Goal: Task Accomplishment & Management: Complete application form

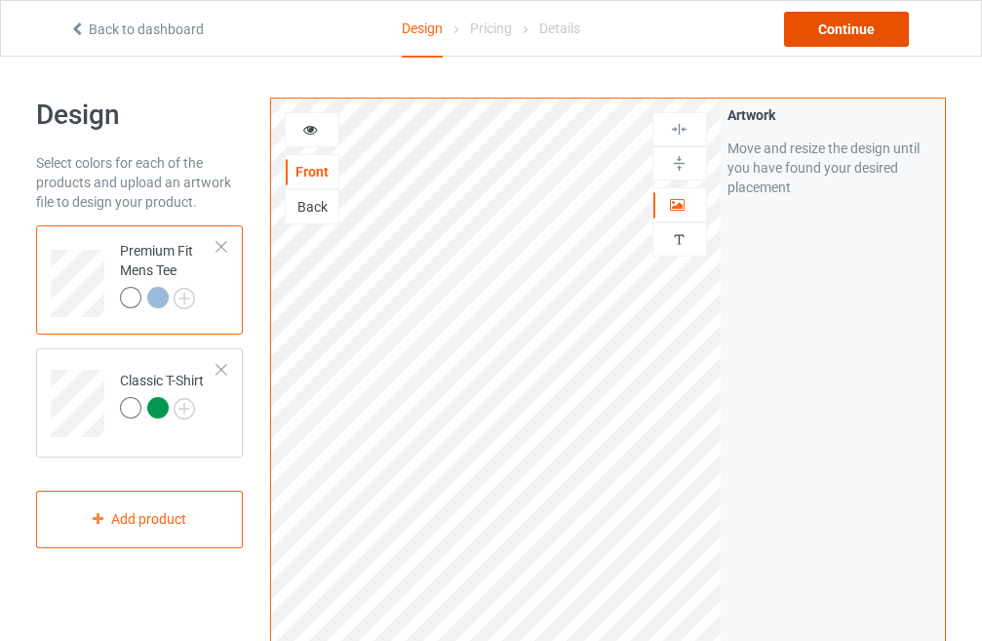
click at [815, 15] on div "Continue" at bounding box center [846, 29] width 125 height 35
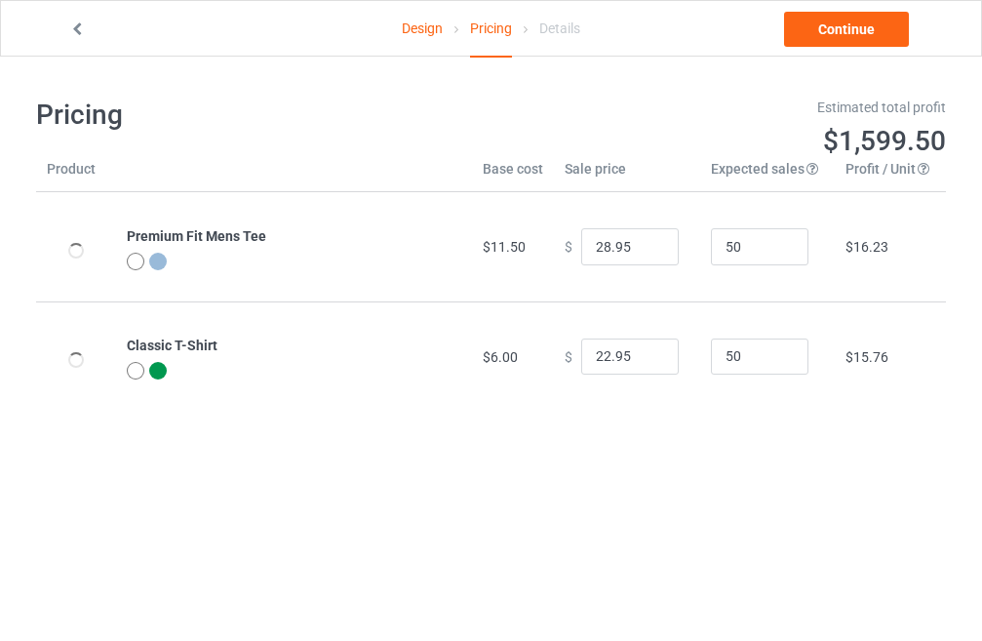
type input "32.95"
type input "26.95"
click at [826, 30] on link "Continue" at bounding box center [846, 29] width 125 height 35
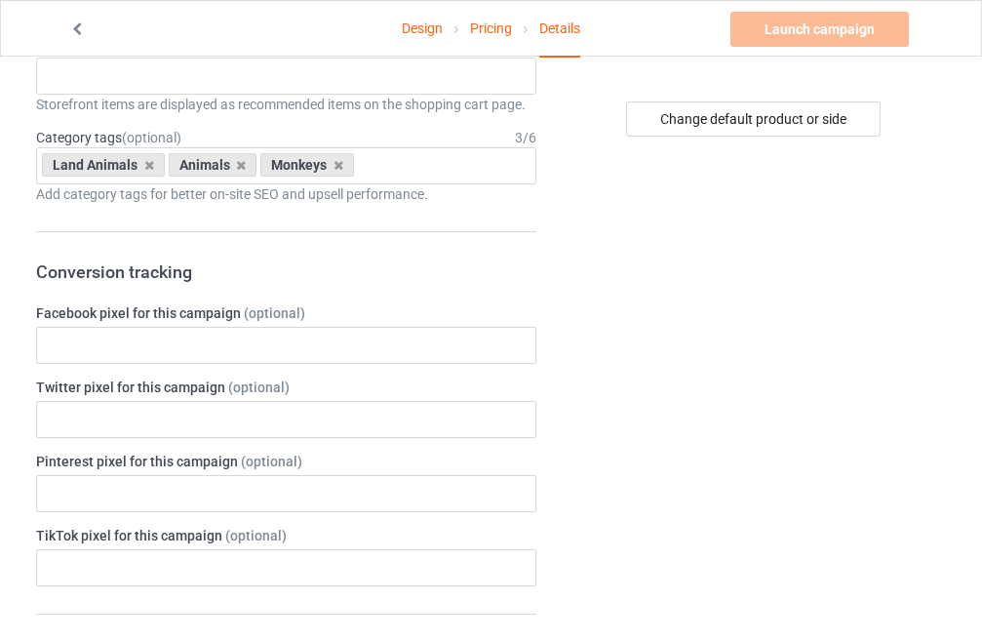
scroll to position [195, 0]
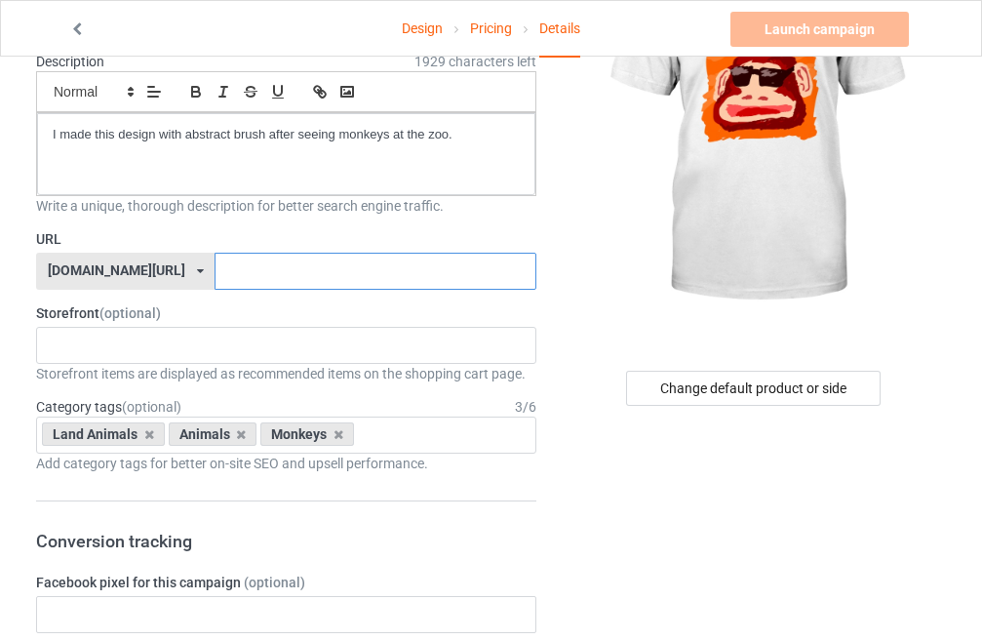
click at [215, 274] on input "text" at bounding box center [375, 271] width 321 height 37
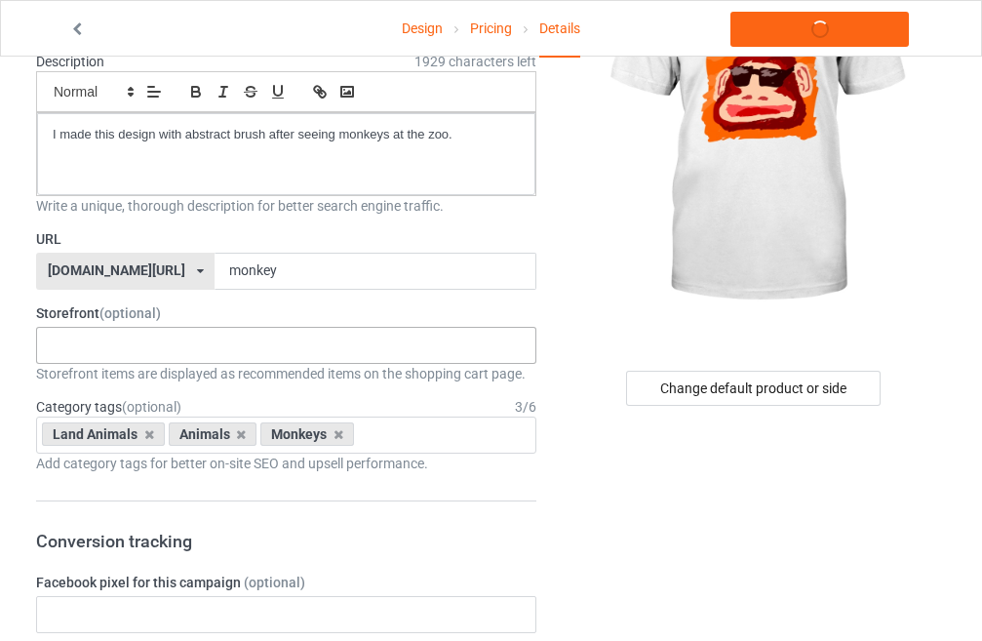
click at [177, 344] on div "Storefront (optional) monkey 68f031a422a7cc003627a569 Storefront items are disp…" at bounding box center [286, 343] width 500 height 80
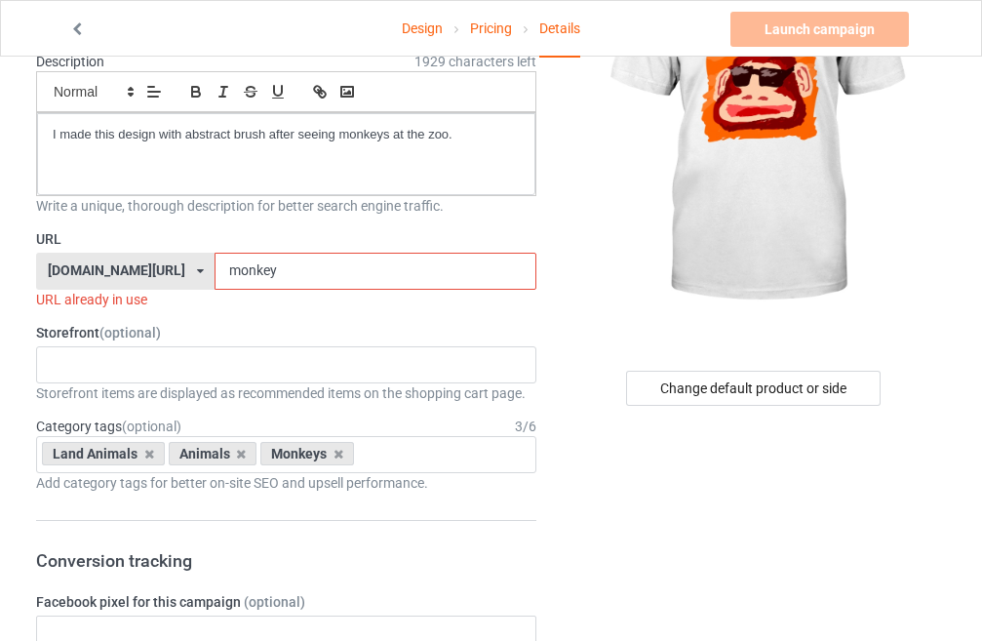
click at [257, 279] on input "monkey" at bounding box center [375, 271] width 321 height 37
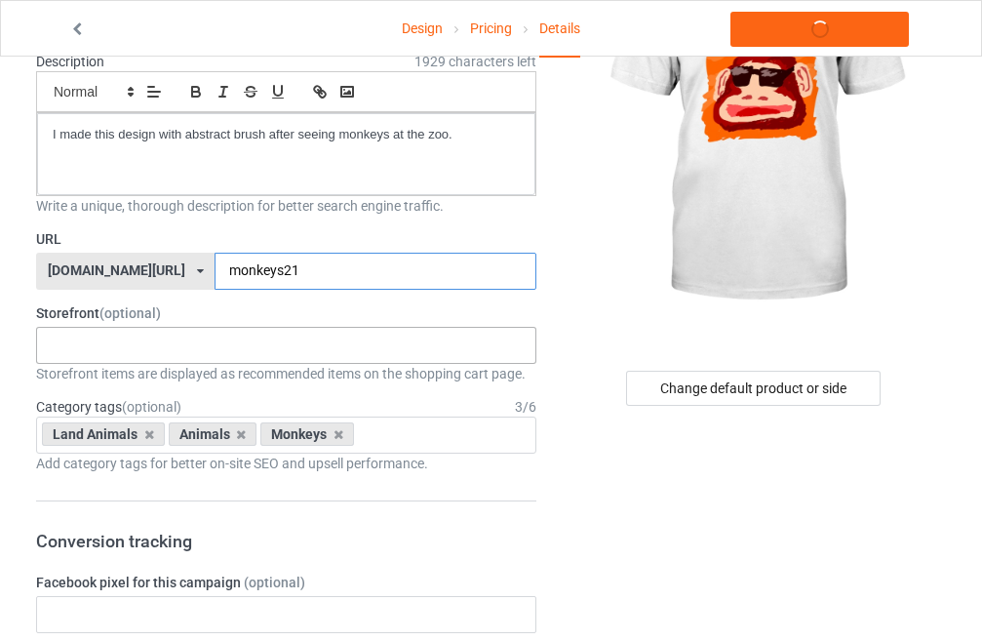
type input "monkeys21"
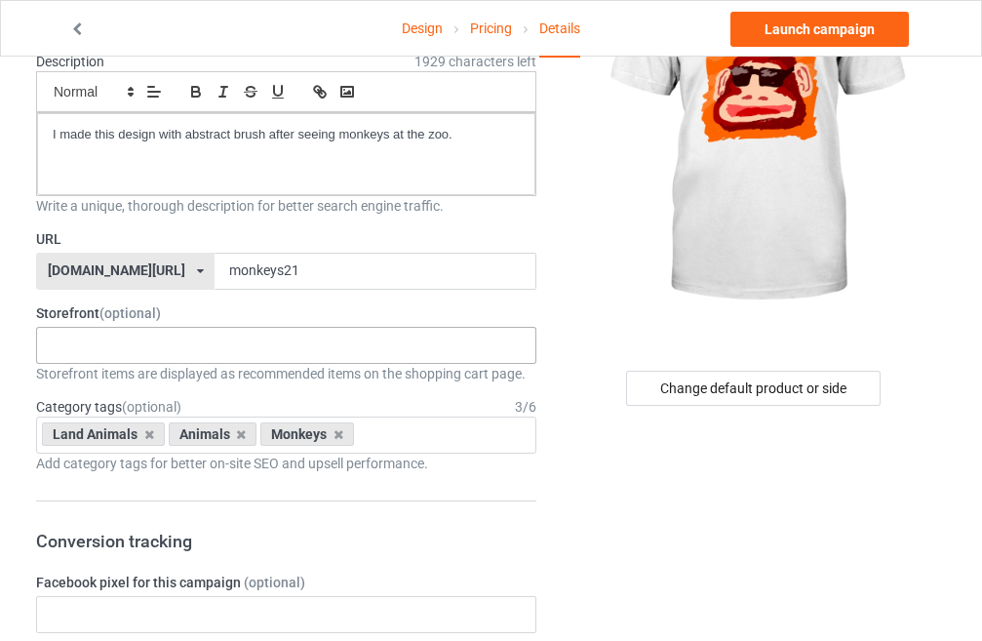
click at [131, 345] on div "monkey 68f031a422a7cc003627a569" at bounding box center [286, 345] width 500 height 37
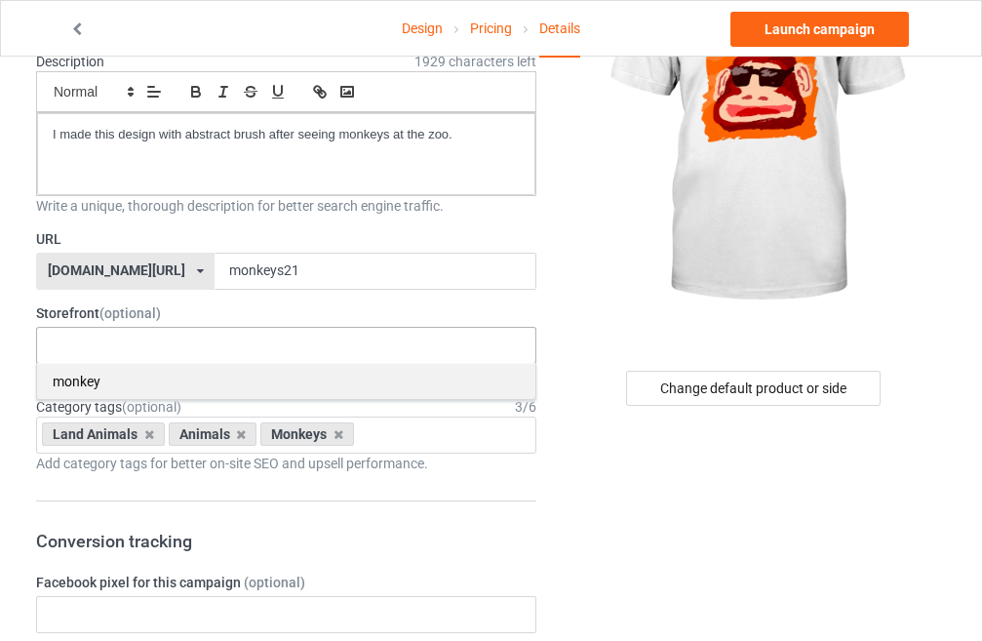
click at [100, 373] on div "monkey" at bounding box center [286, 381] width 498 height 36
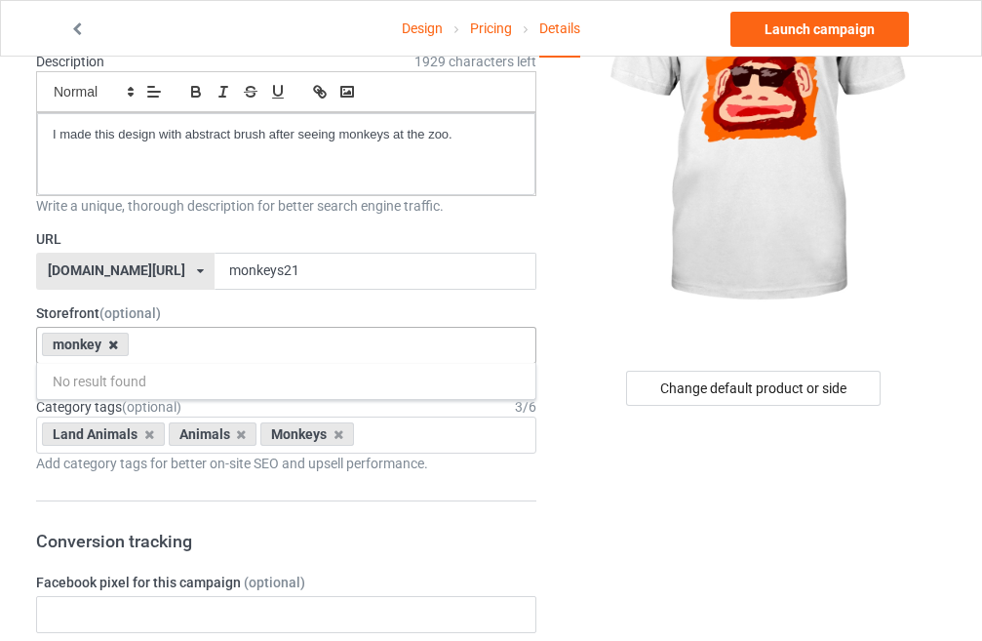
click at [116, 350] on icon at bounding box center [113, 344] width 10 height 13
type input "monkeystyl"
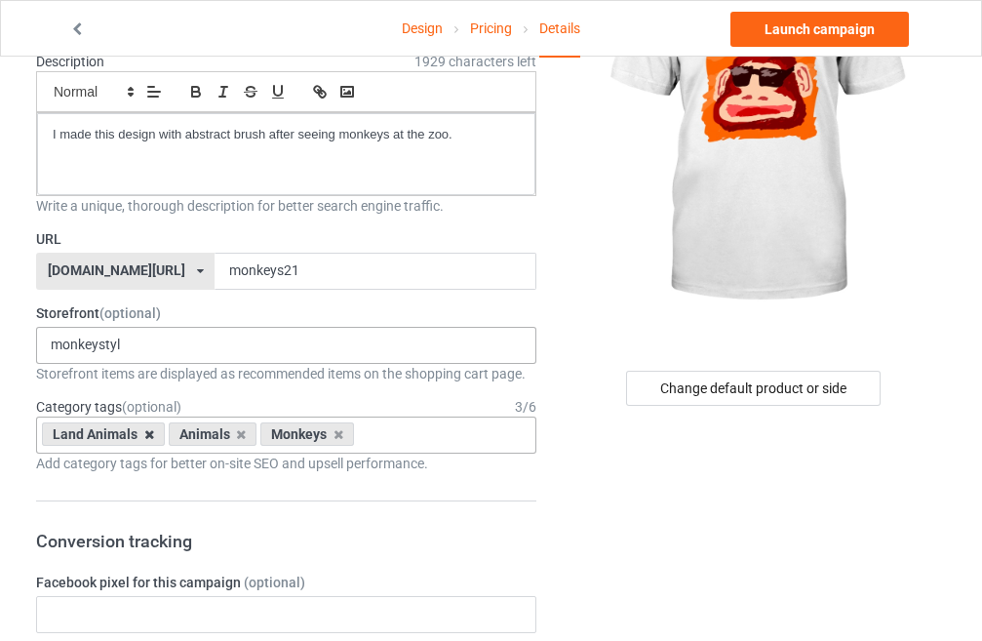
click at [150, 438] on icon at bounding box center [149, 434] width 10 height 13
click at [138, 342] on input "monkeystyl" at bounding box center [98, 345] width 94 height 17
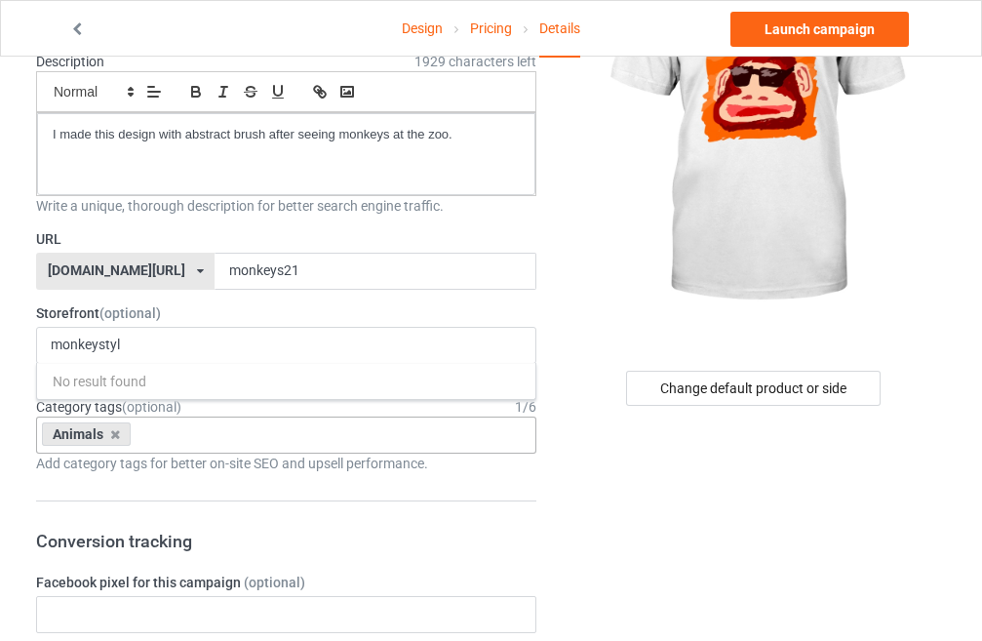
click at [202, 445] on div "Animals Age > [DEMOGRAPHIC_DATA] > 1 Age > [DEMOGRAPHIC_DATA] Months > 1 Month …" at bounding box center [286, 435] width 500 height 37
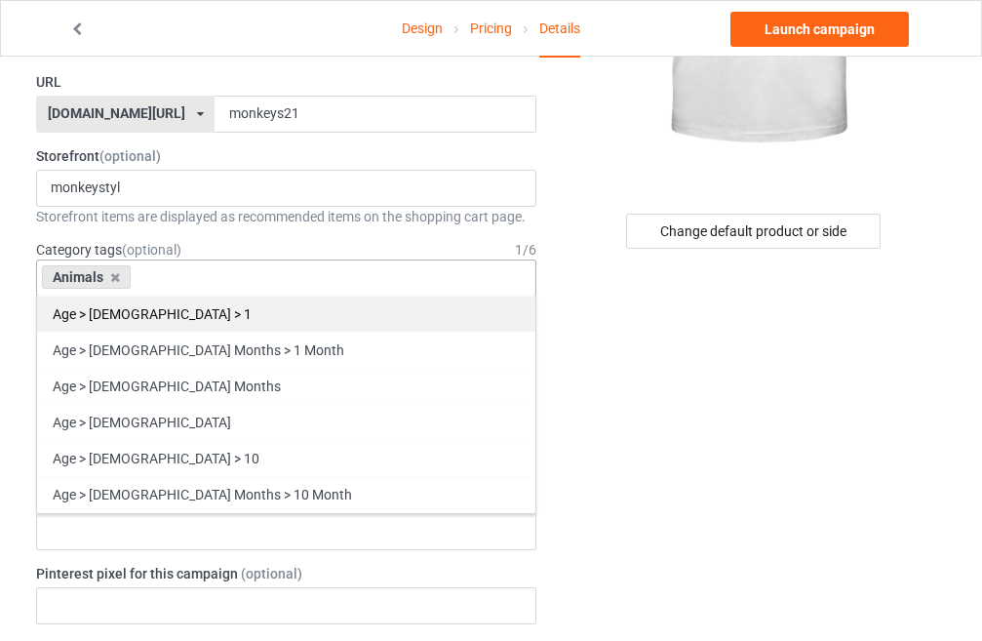
scroll to position [98, 0]
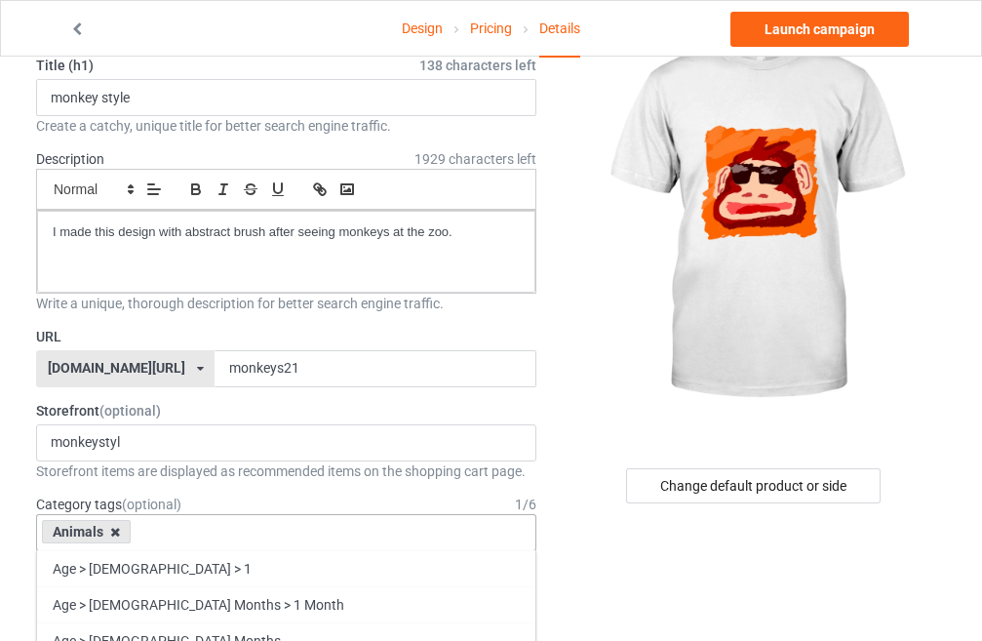
click at [114, 536] on icon at bounding box center [115, 532] width 10 height 13
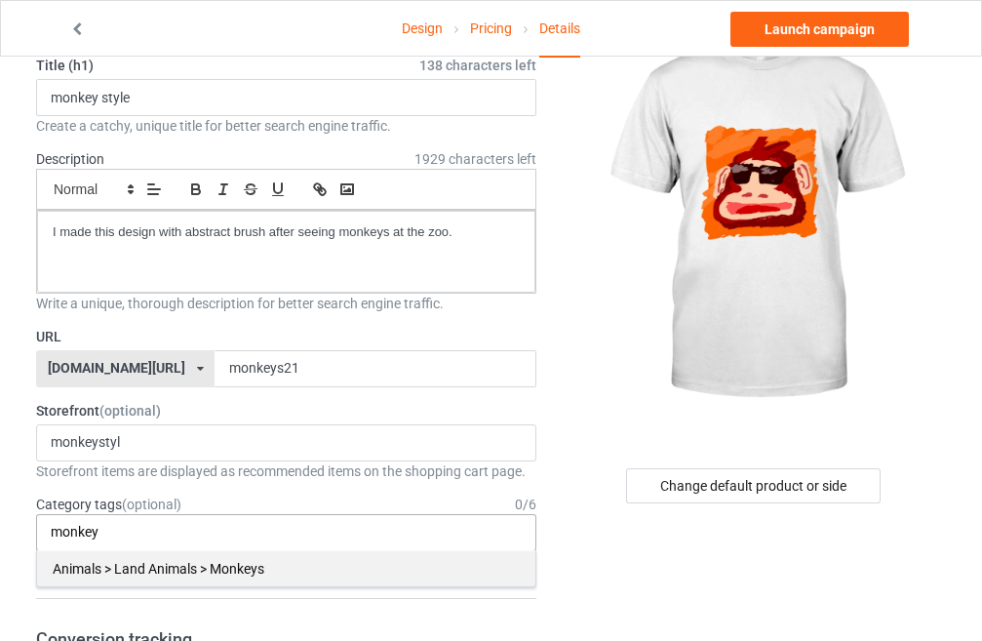
type input "monkey"
click at [123, 566] on div "Animals > Land Animals > Monkeys" at bounding box center [286, 568] width 498 height 36
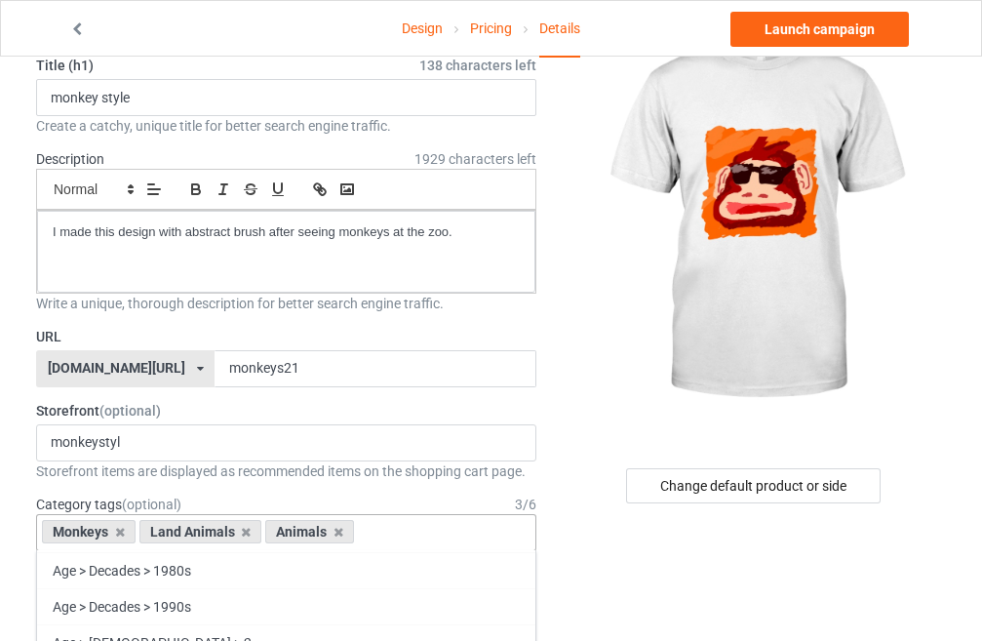
scroll to position [1073, 0]
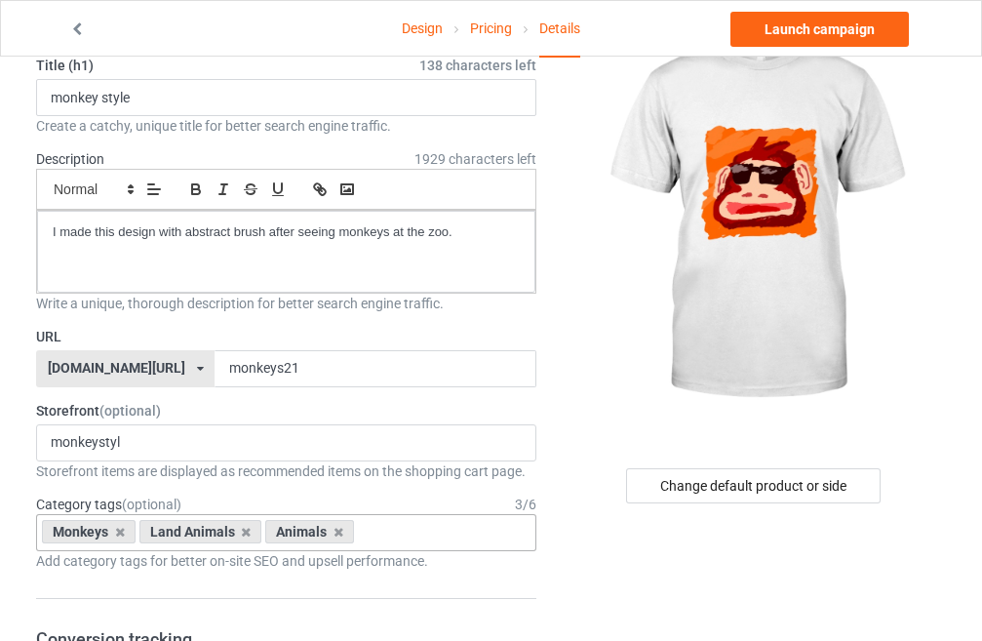
click at [564, 401] on div at bounding box center [755, 219] width 382 height 439
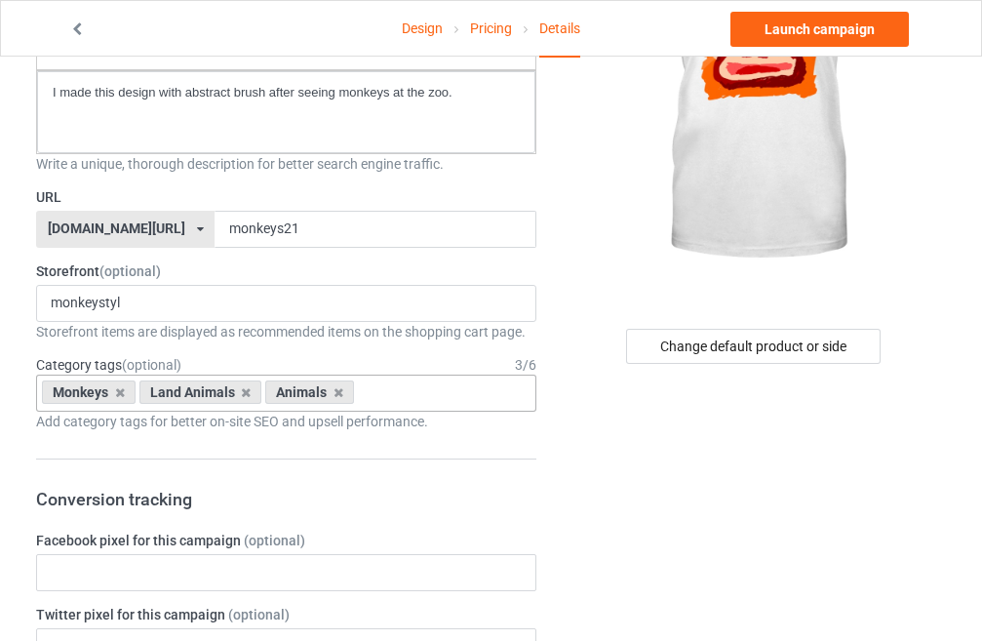
scroll to position [293, 0]
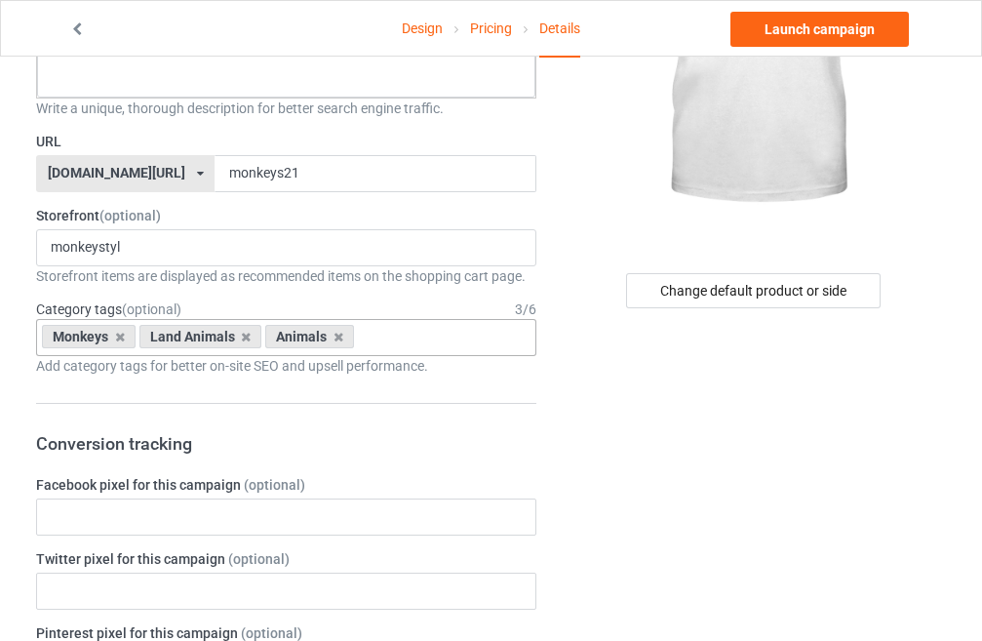
click at [503, 347] on div "Monkeys Land Animals Animals Age > [DEMOGRAPHIC_DATA] > 1 Age > [DEMOGRAPHIC_DA…" at bounding box center [286, 337] width 500 height 37
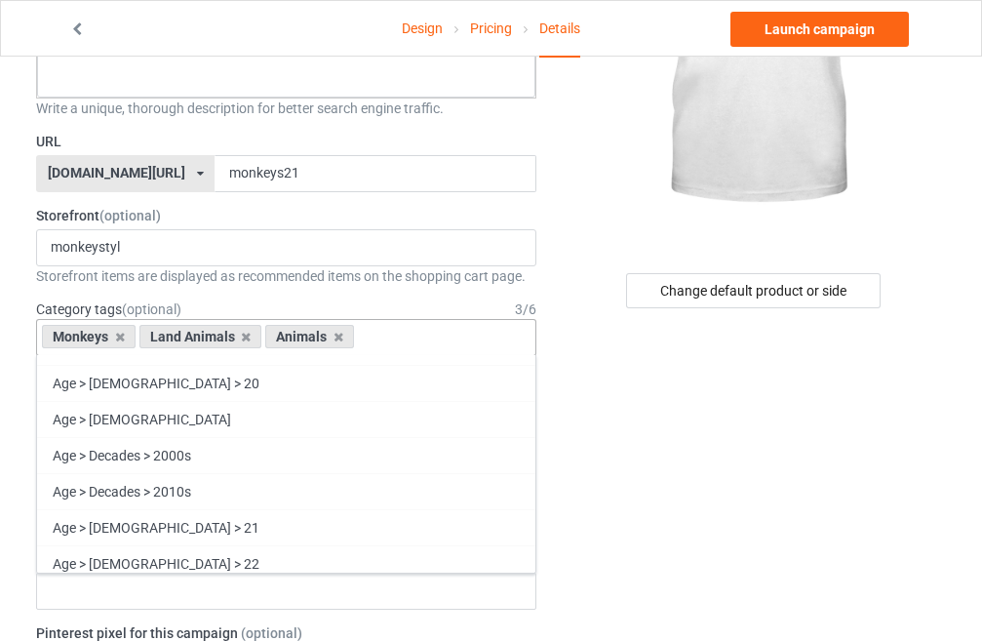
click at [458, 338] on div "Monkeys Land Animals Animals Age > [DEMOGRAPHIC_DATA] > 1 Age > [DEMOGRAPHIC_DA…" at bounding box center [286, 337] width 500 height 37
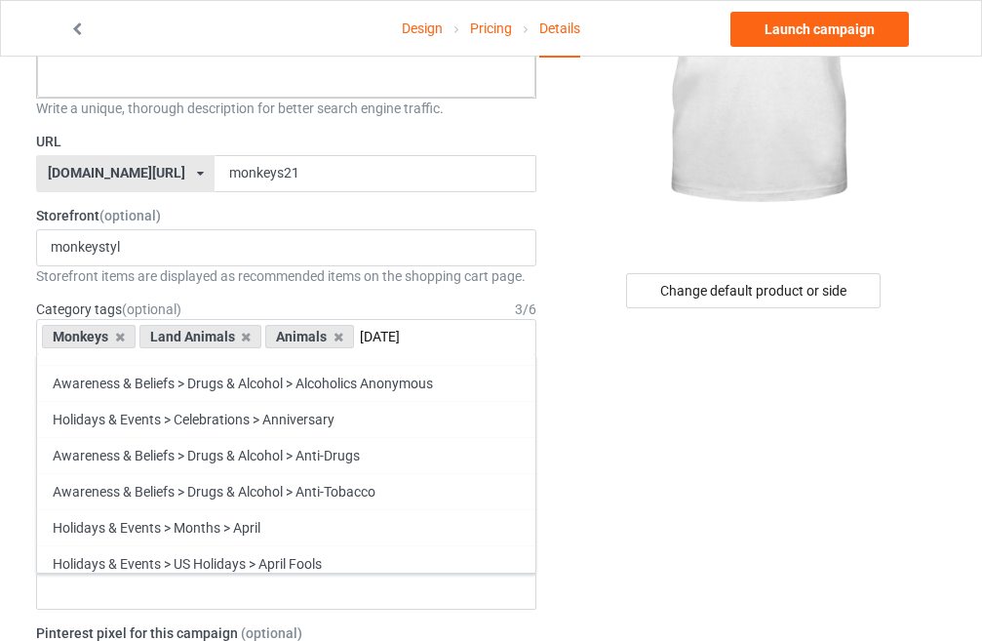
scroll to position [0, 0]
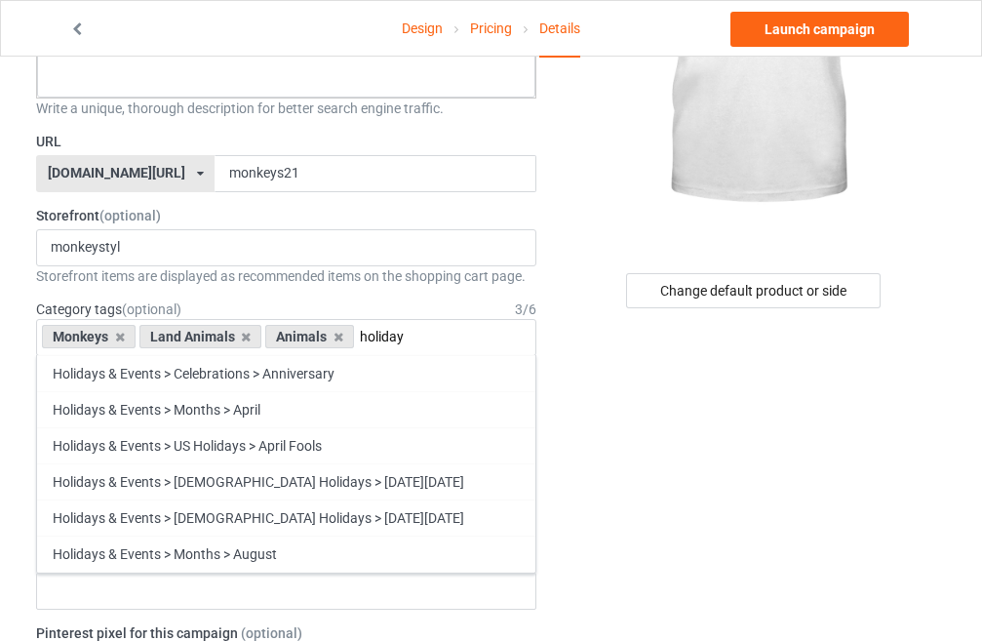
type input "holiday"
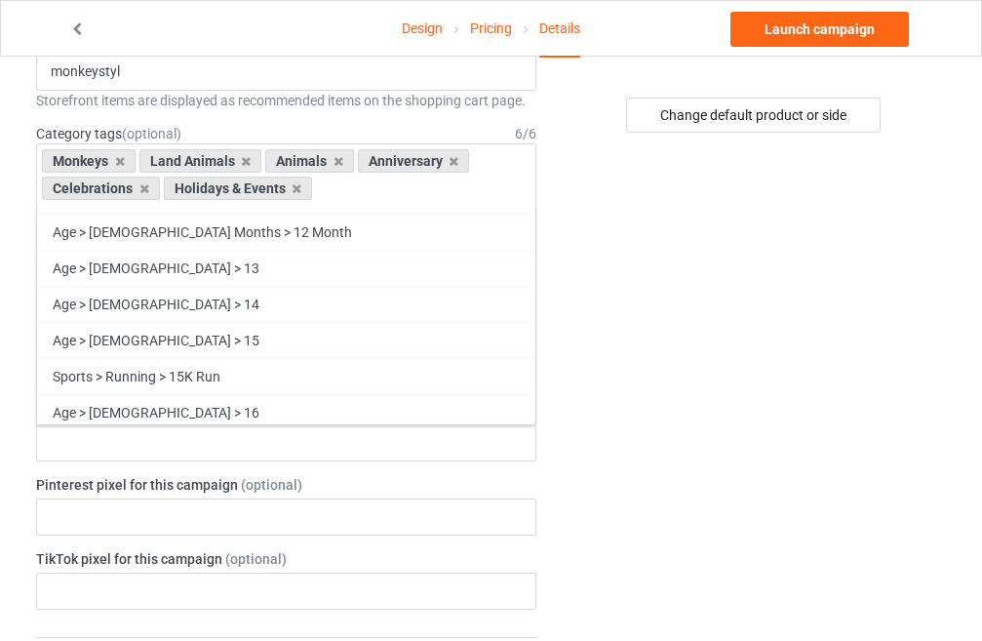
scroll to position [293, 0]
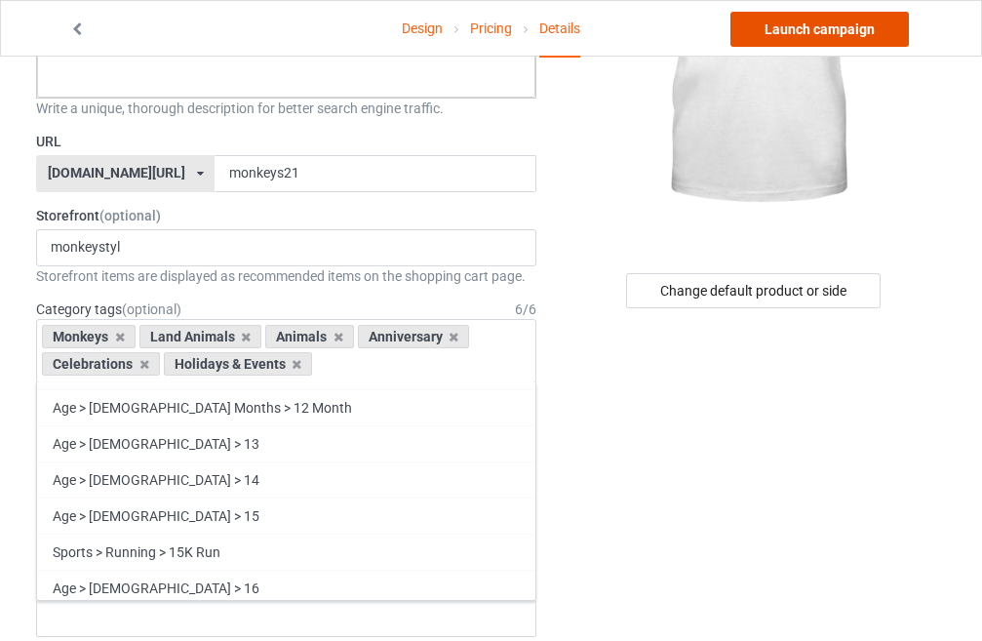
click at [821, 19] on link "Launch campaign" at bounding box center [820, 29] width 179 height 35
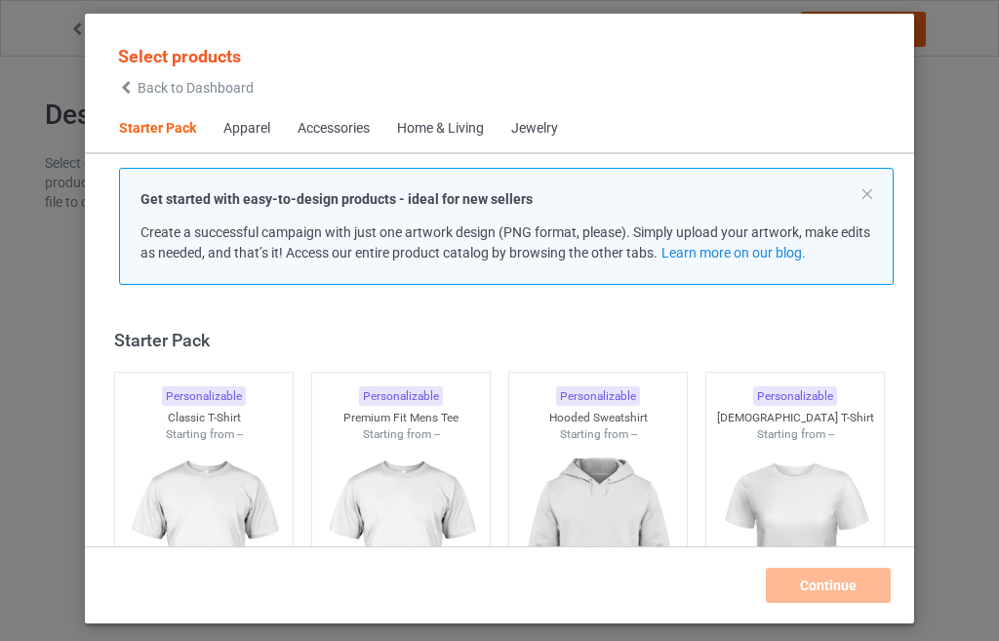
scroll to position [25, 0]
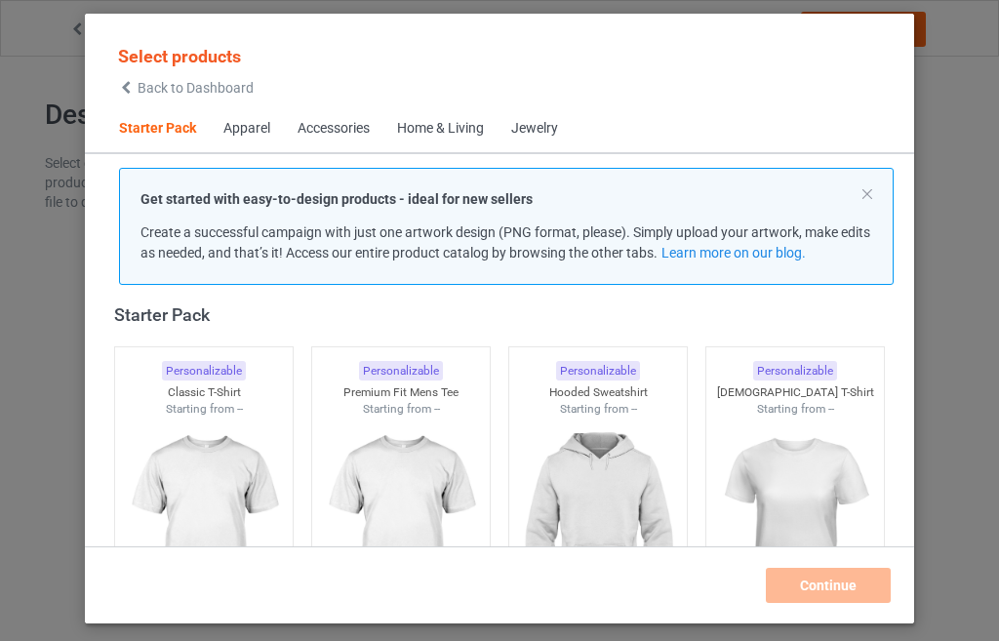
click at [336, 129] on div "Accessories" at bounding box center [334, 129] width 72 height 20
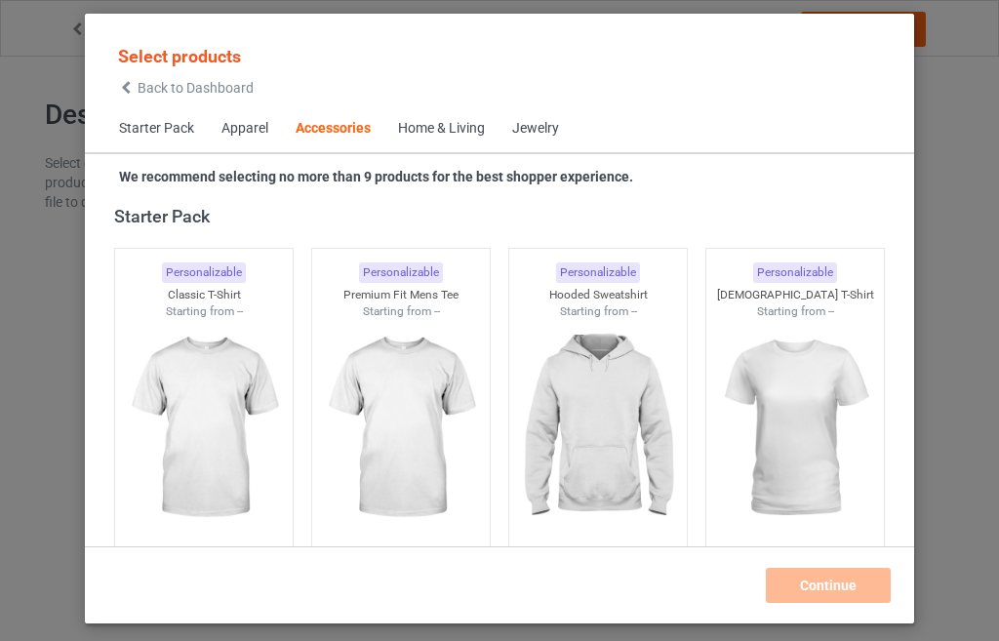
scroll to position [4286, 0]
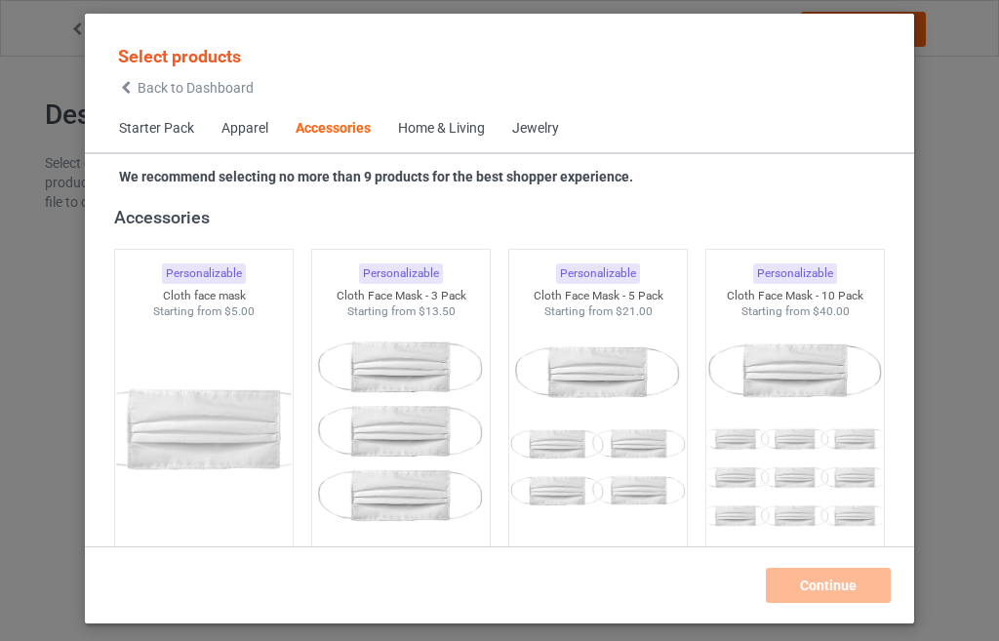
click at [155, 84] on span "Back to Dashboard" at bounding box center [196, 88] width 116 height 16
